Goal: Complete application form

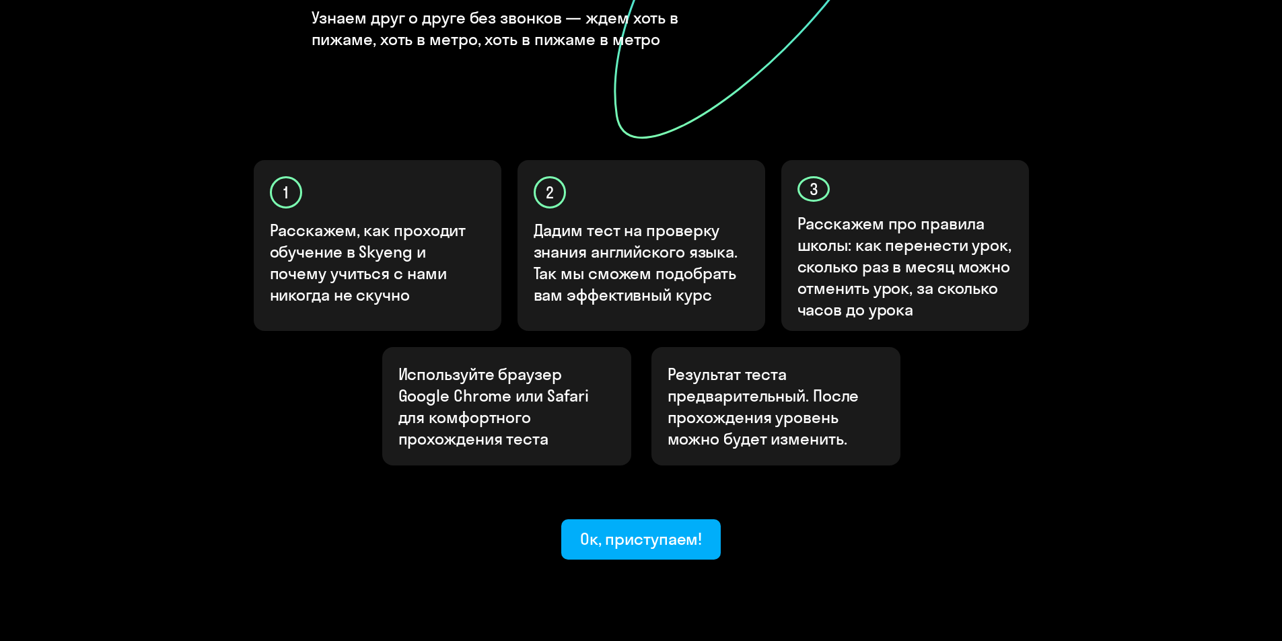
scroll to position [330, 0]
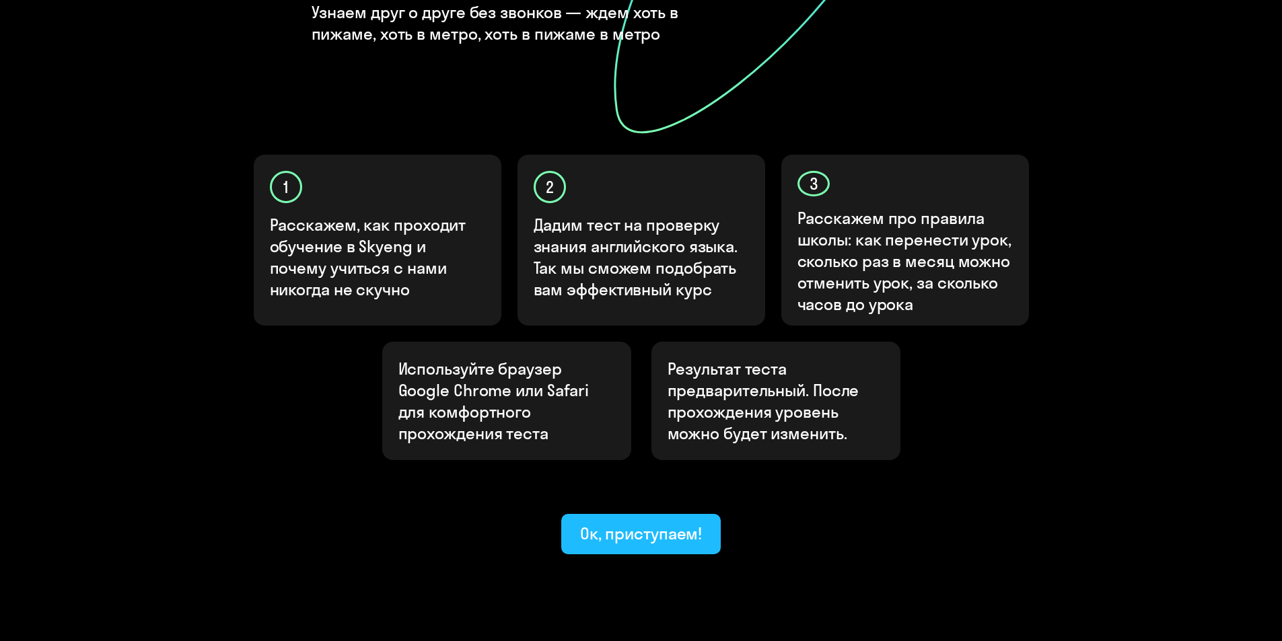
click at [620, 523] on div "Ок, приступаем!" at bounding box center [641, 534] width 122 height 22
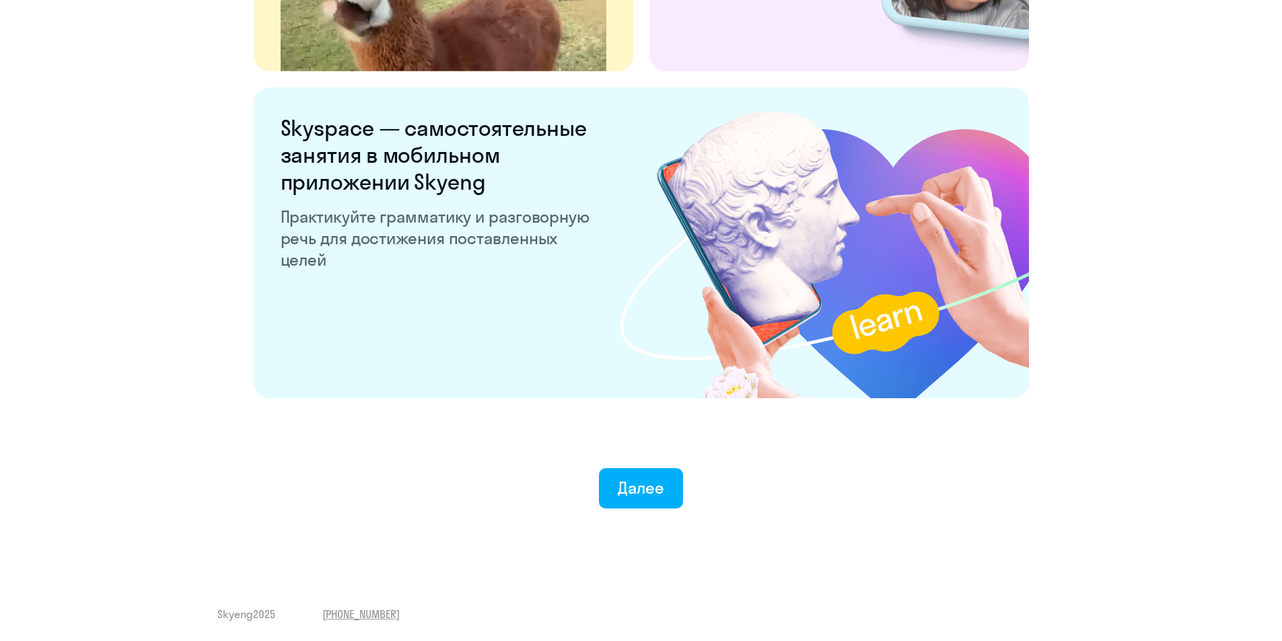
scroll to position [2478, 0]
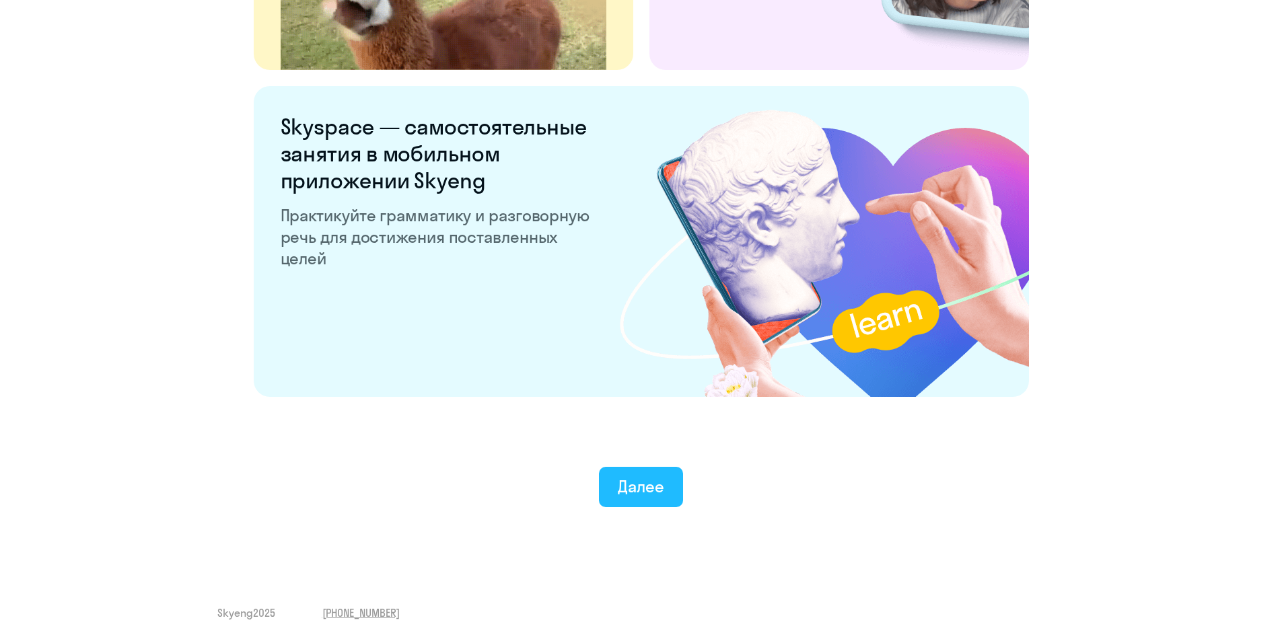
click at [659, 485] on div "Далее" at bounding box center [641, 487] width 46 height 22
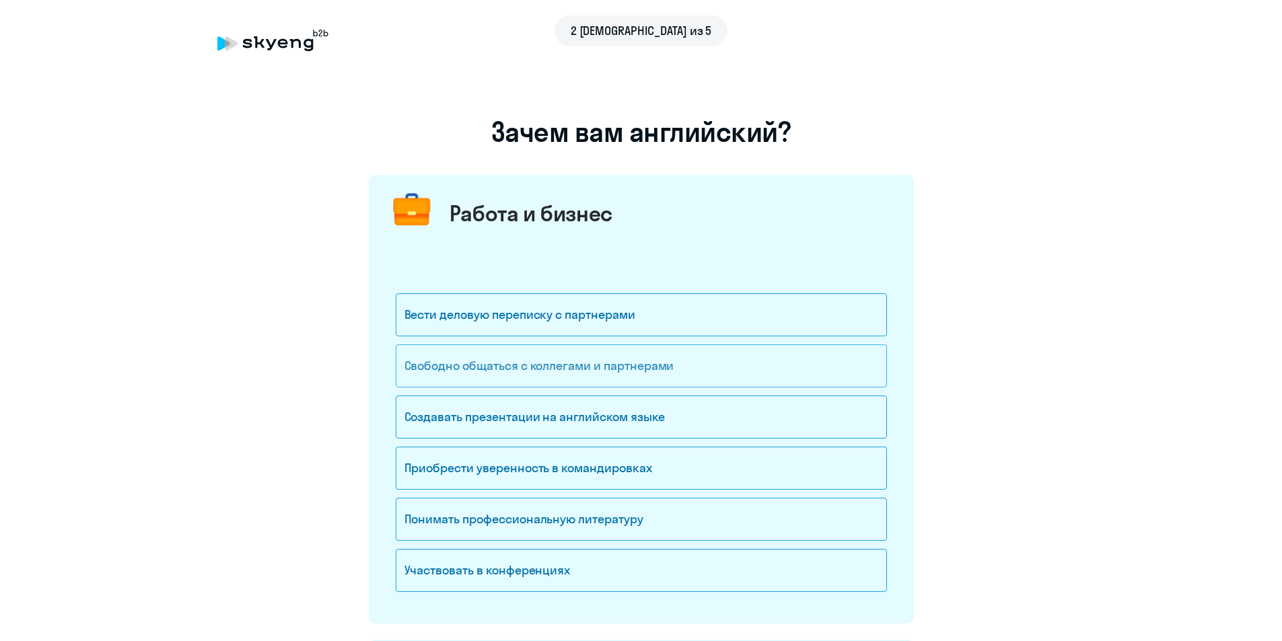
click at [600, 369] on div "Свободно общаться с коллегами и партнерами" at bounding box center [641, 366] width 491 height 43
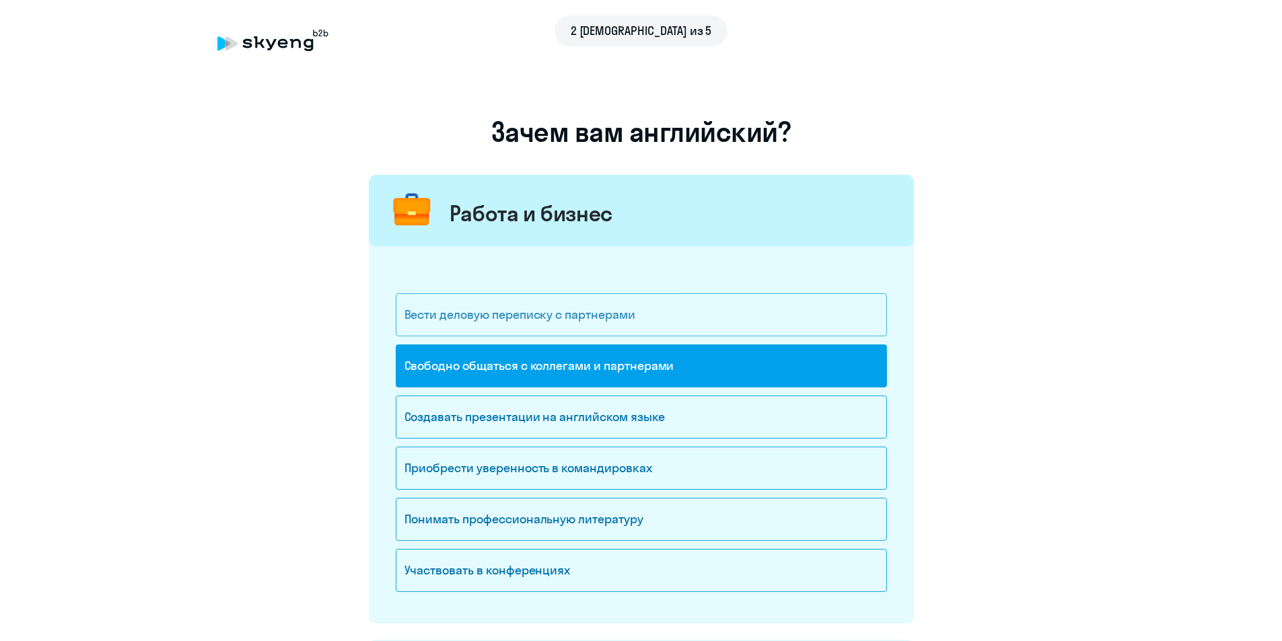
click at [514, 320] on div "Вести деловую переписку с партнерами" at bounding box center [641, 314] width 491 height 43
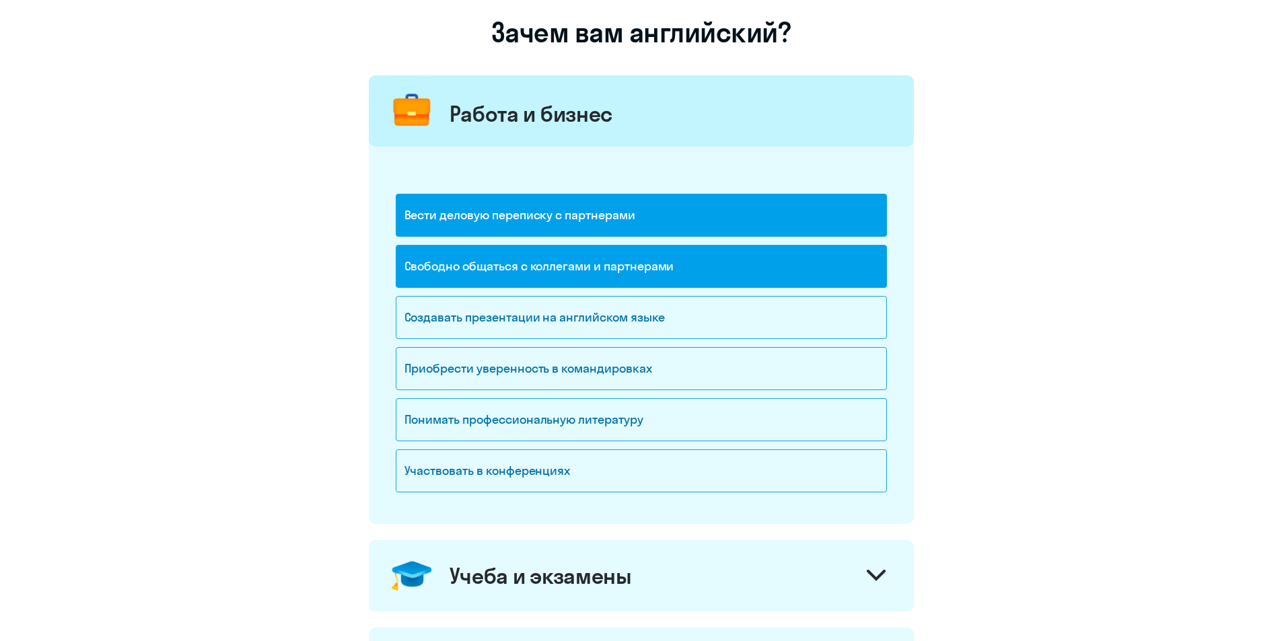
scroll to position [202, 0]
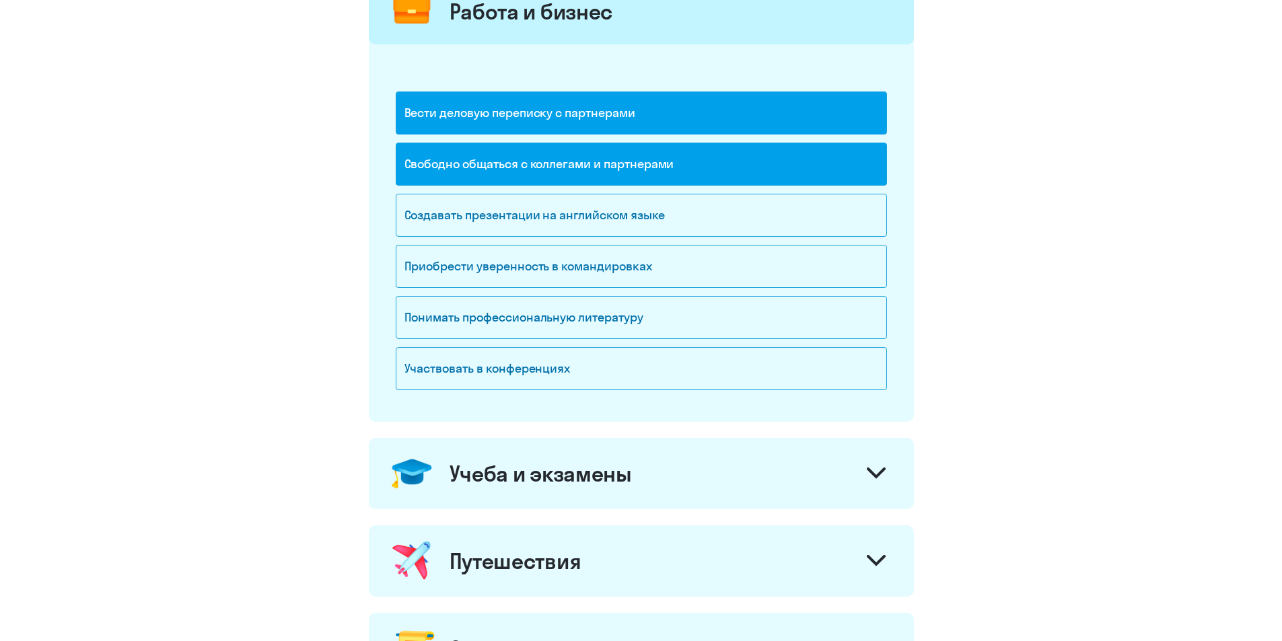
click at [754, 471] on div "Учеба и экзамены" at bounding box center [641, 473] width 545 height 71
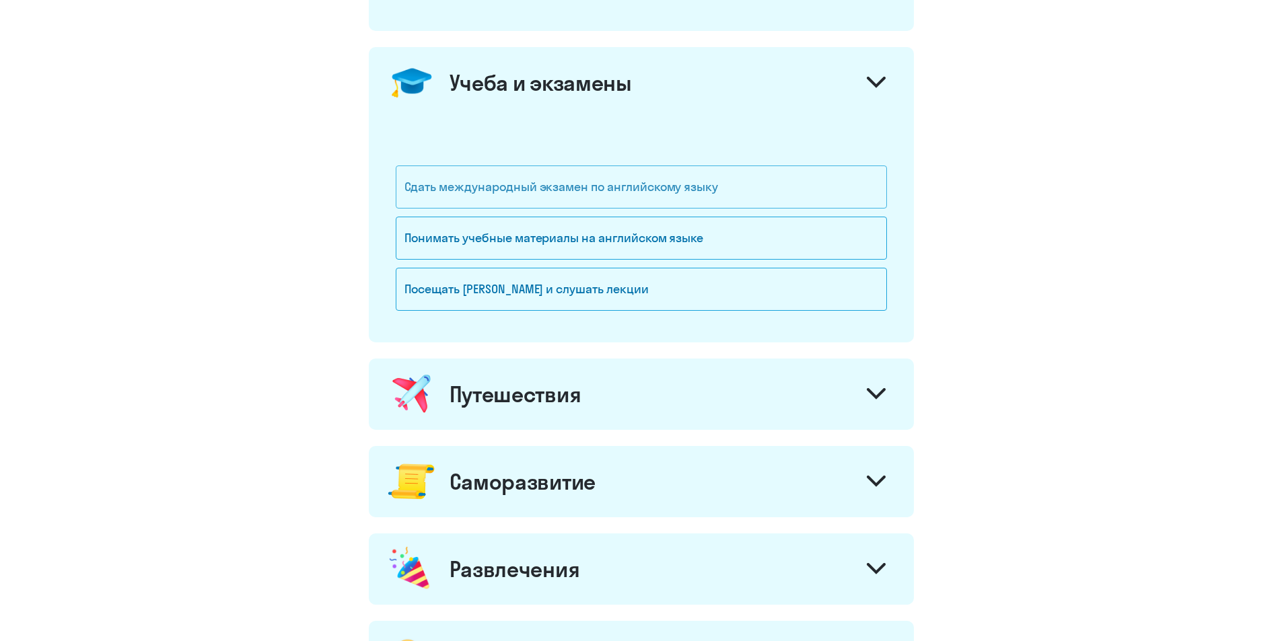
scroll to position [606, 0]
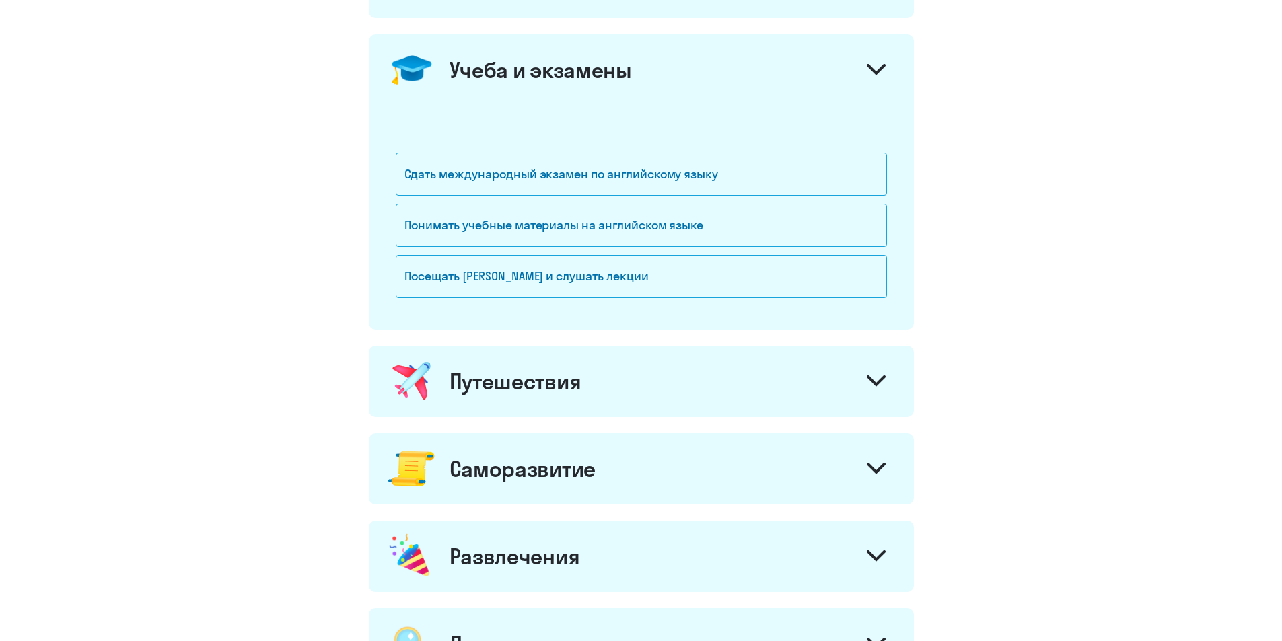
click at [717, 399] on div "Путешествия" at bounding box center [641, 381] width 545 height 71
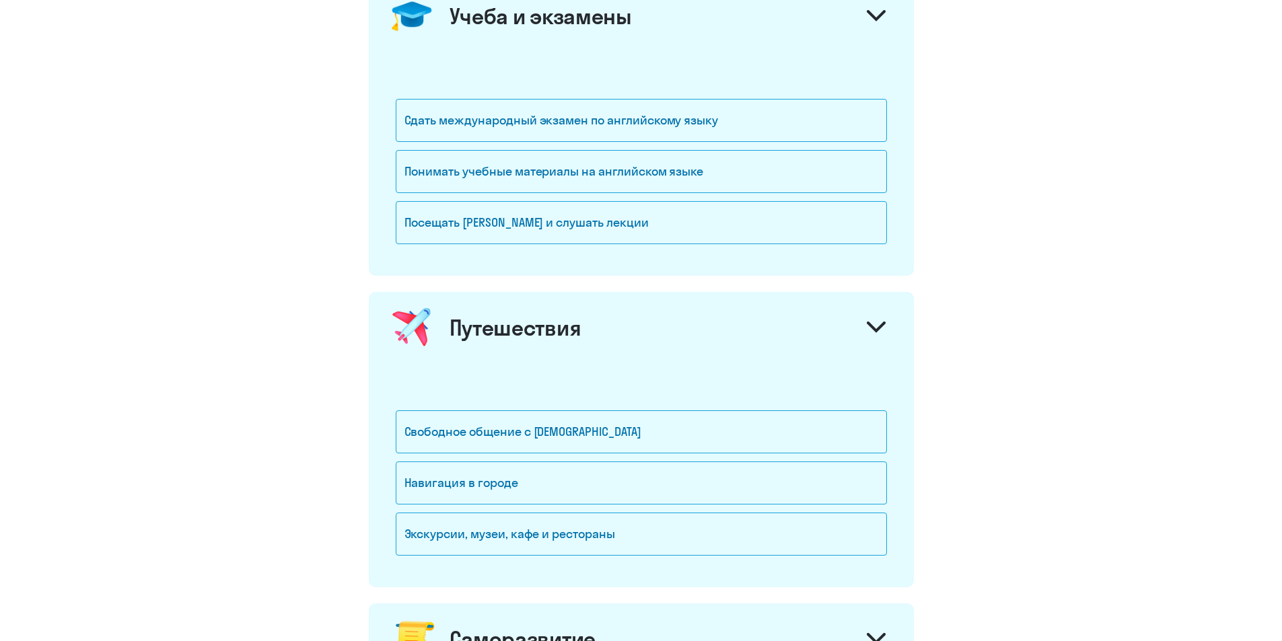
scroll to position [740, 0]
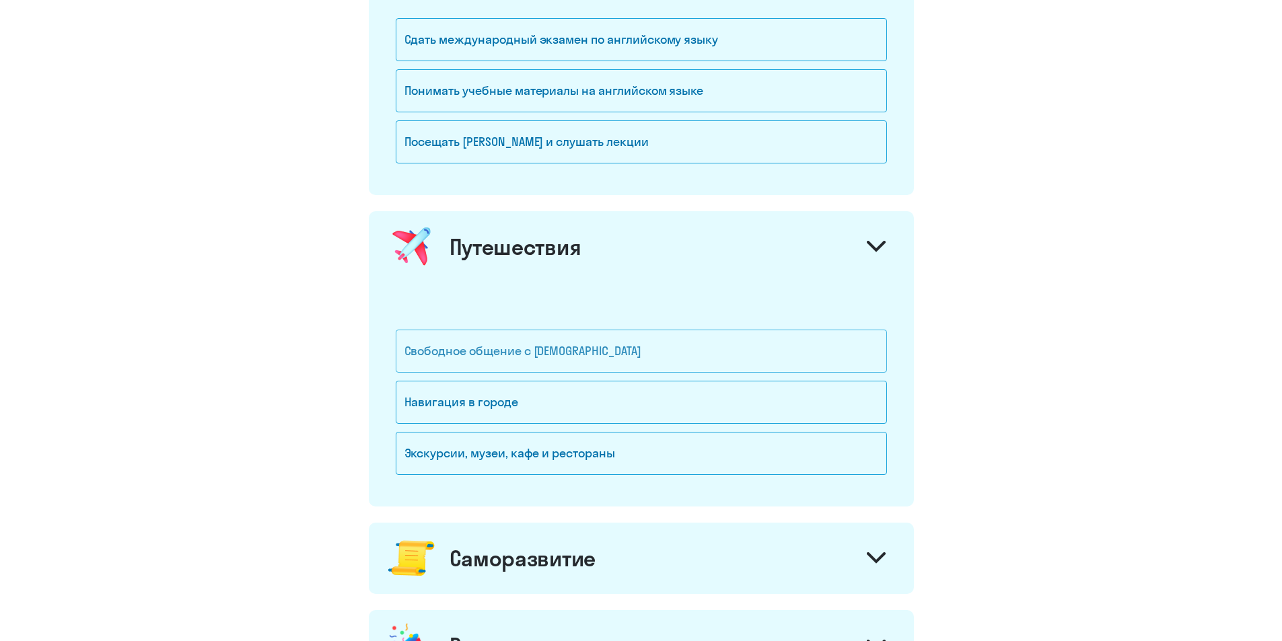
click at [601, 353] on div "Свободное общение с [DEMOGRAPHIC_DATA]" at bounding box center [641, 351] width 491 height 43
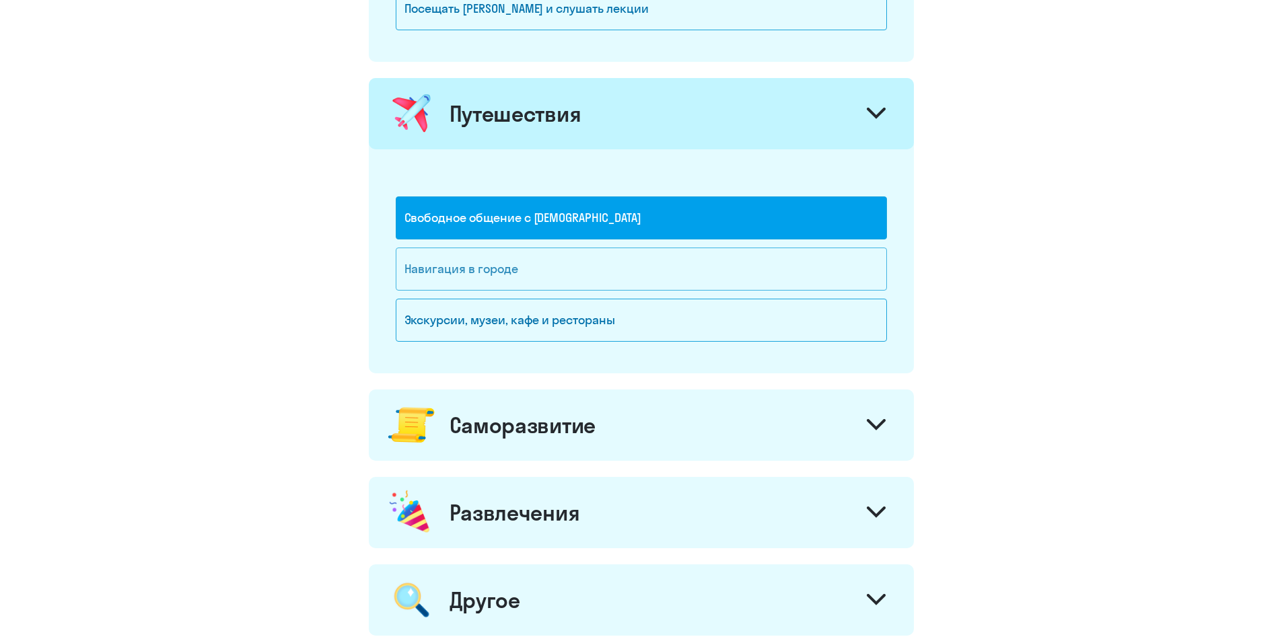
scroll to position [875, 0]
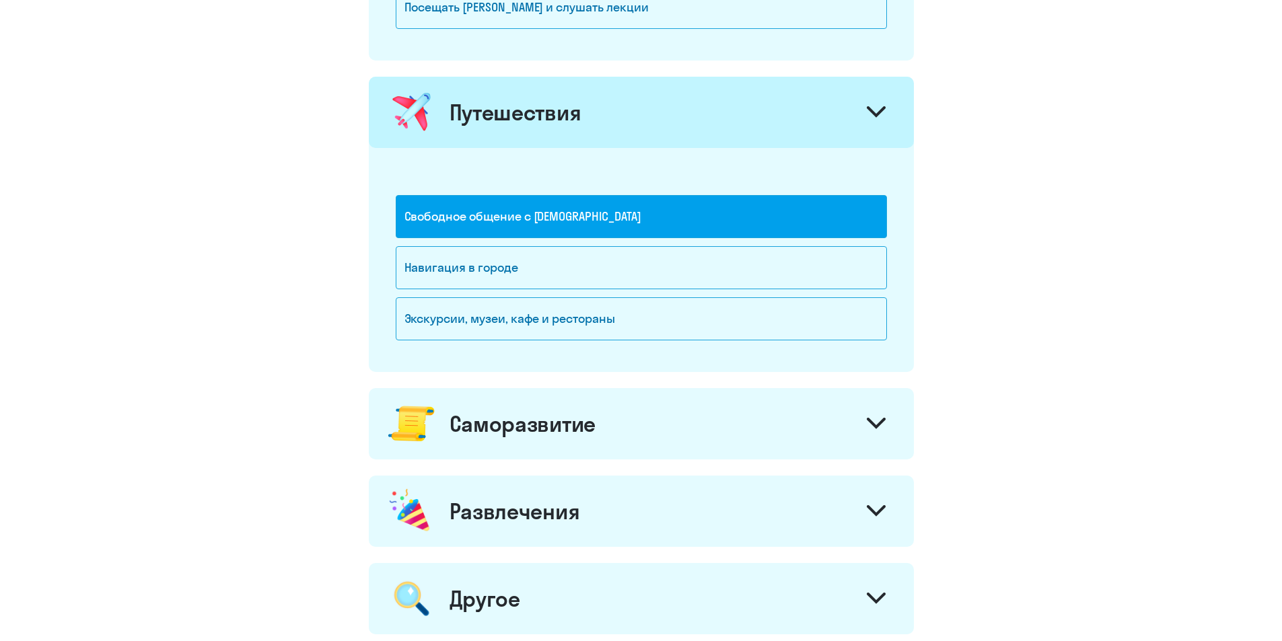
click at [682, 427] on div "Саморазвитие" at bounding box center [641, 423] width 545 height 71
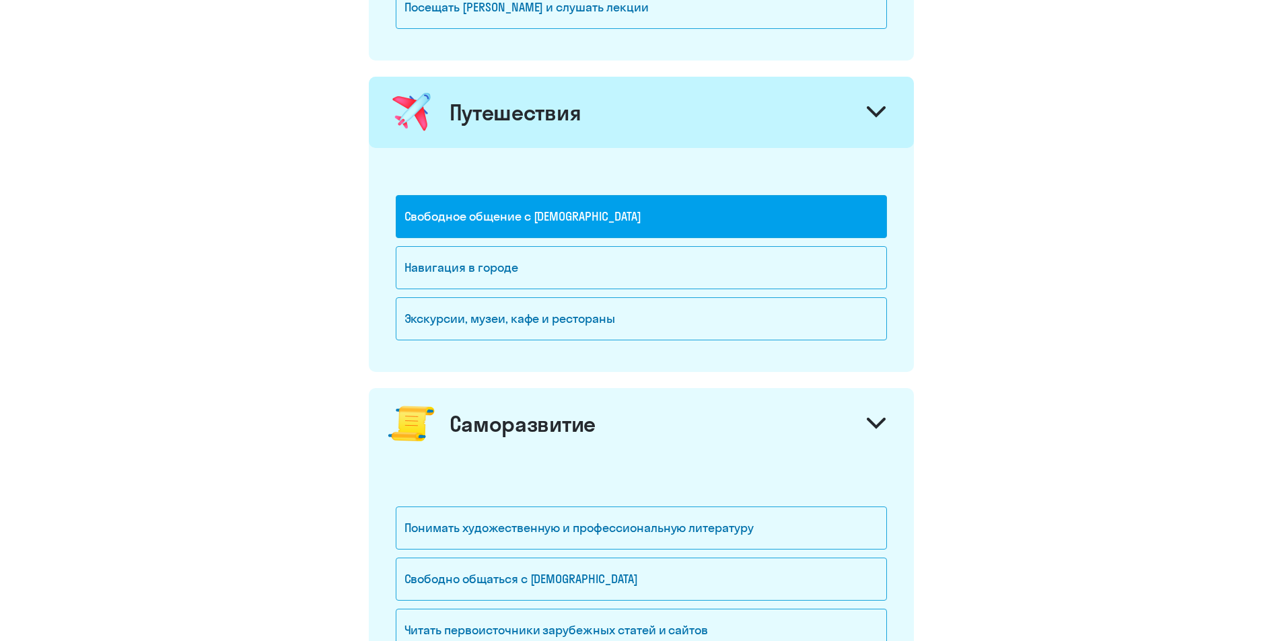
scroll to position [1009, 0]
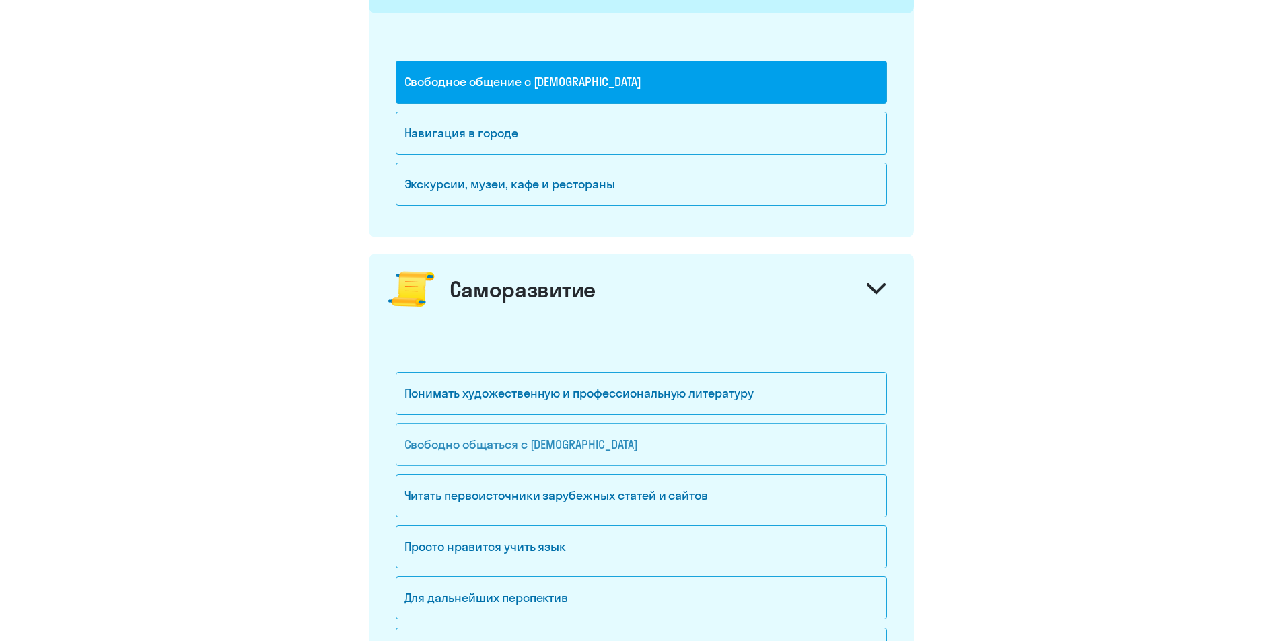
click at [631, 448] on div "Свободно общаться с [DEMOGRAPHIC_DATA]" at bounding box center [641, 444] width 491 height 43
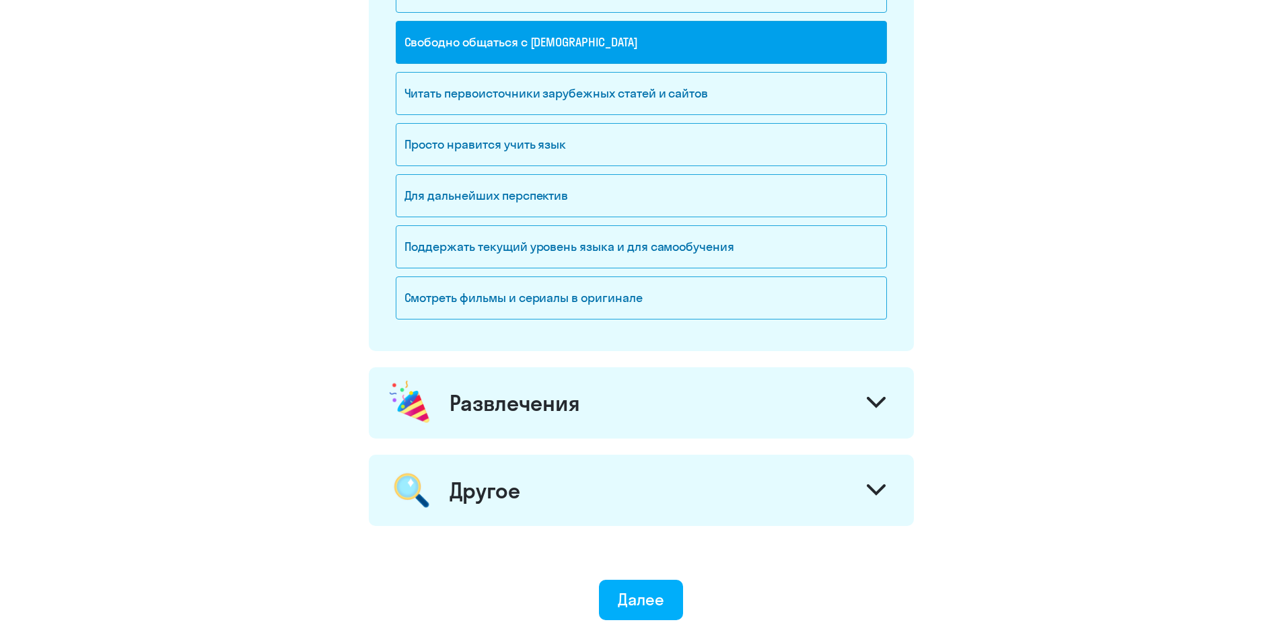
scroll to position [1520, 0]
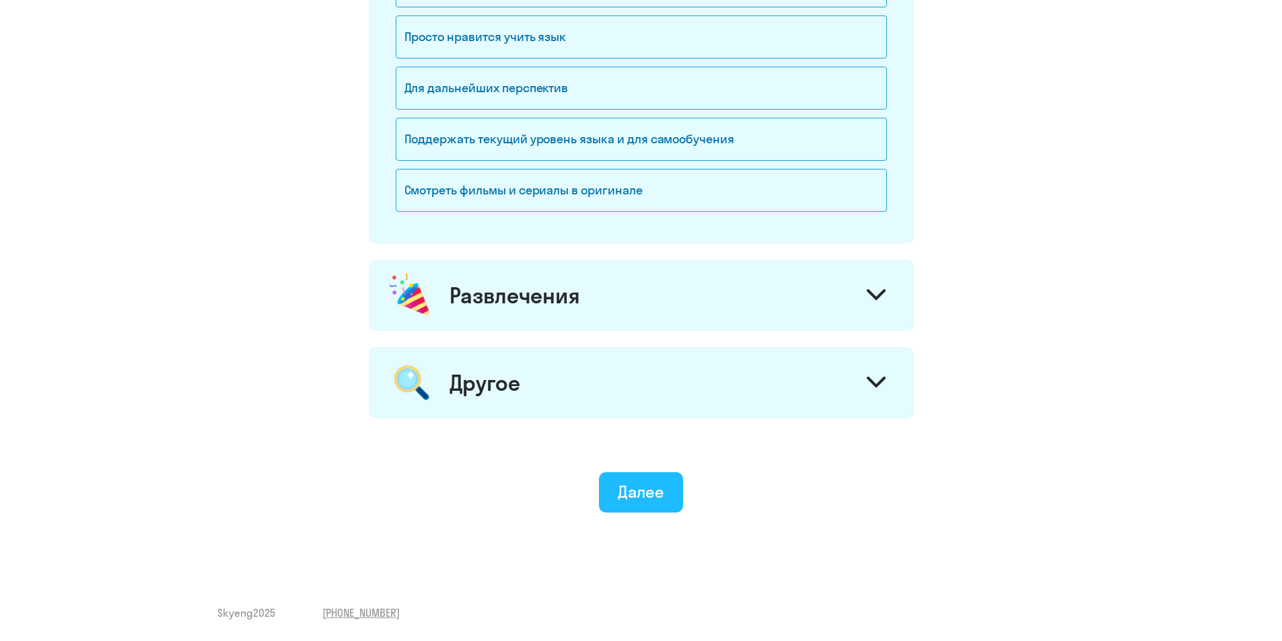
click at [651, 483] on div "Далее" at bounding box center [641, 492] width 46 height 22
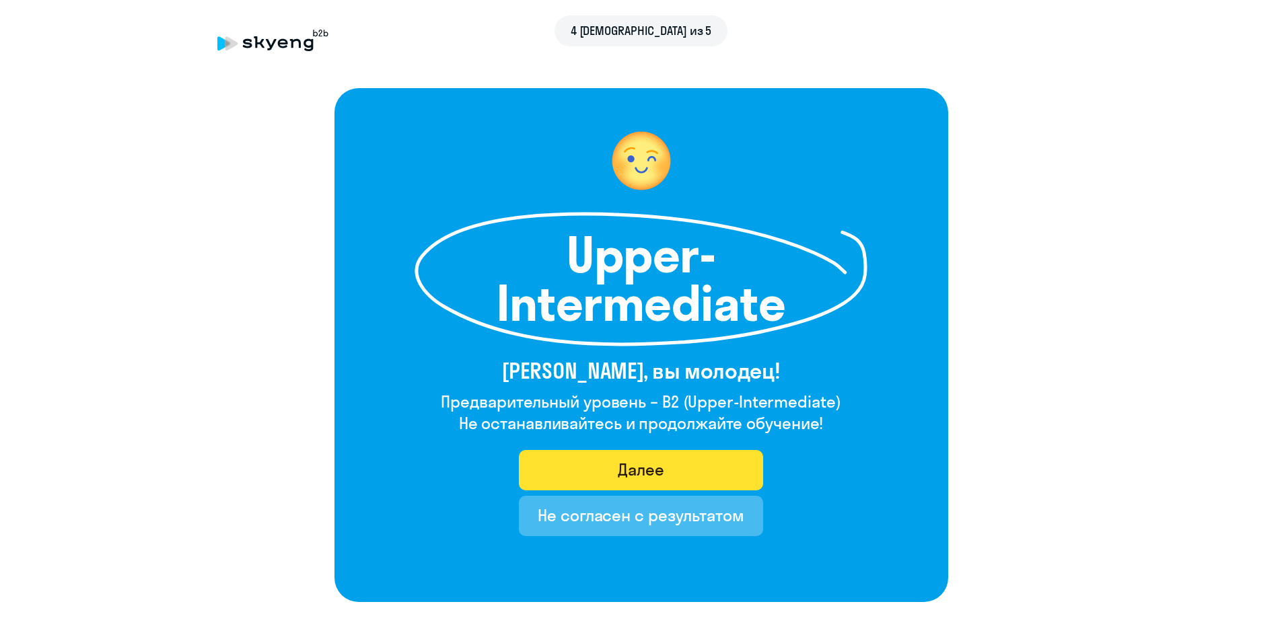
click at [674, 470] on button "Далее" at bounding box center [641, 470] width 244 height 40
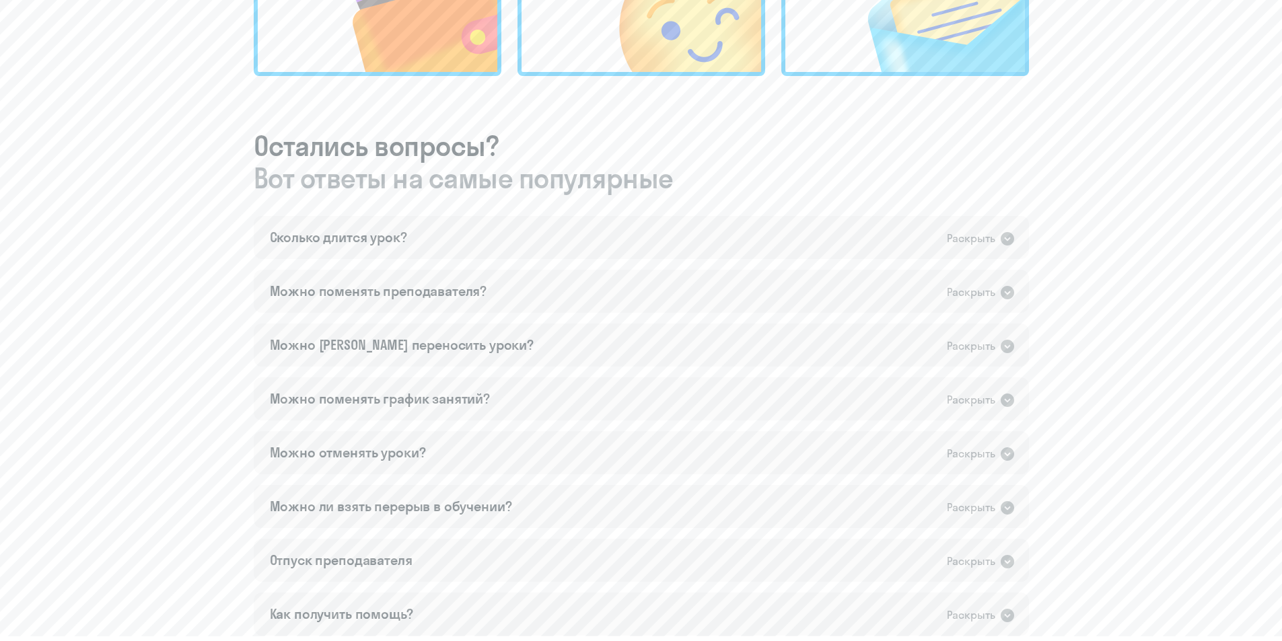
scroll to position [565, 0]
